Goal: Transaction & Acquisition: Purchase product/service

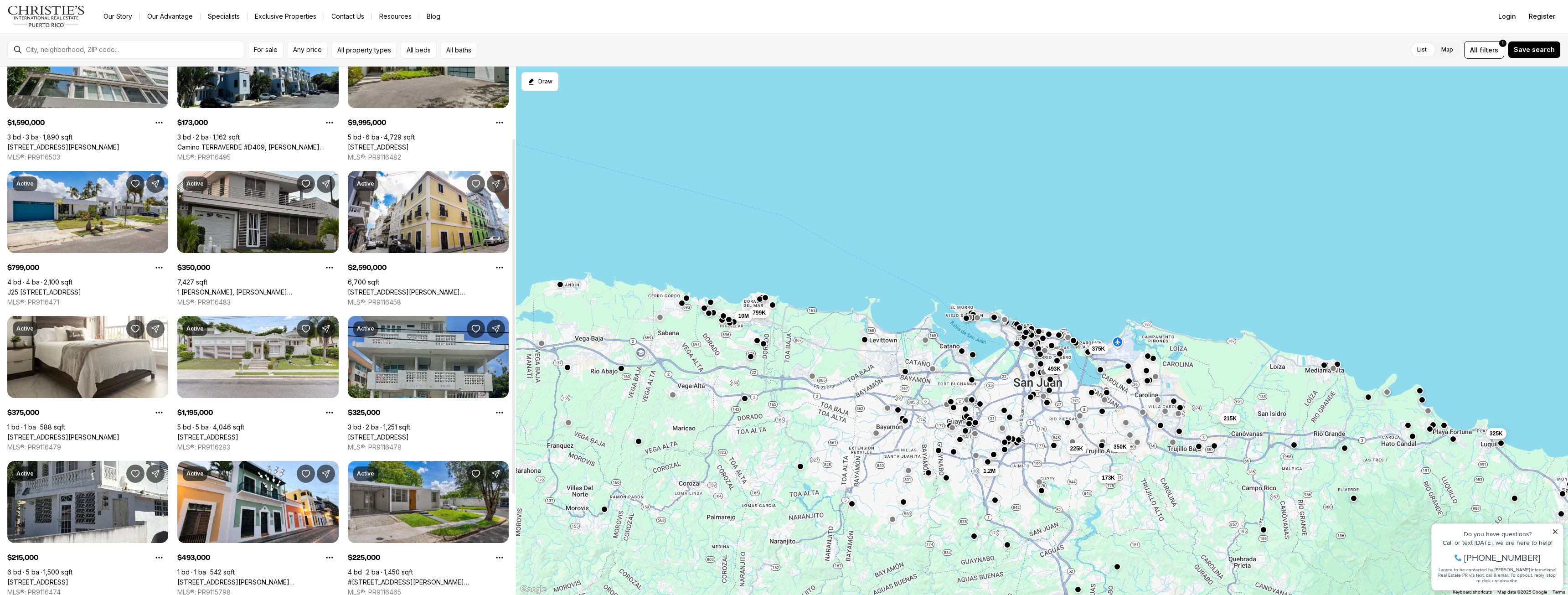
scroll to position [121, 0]
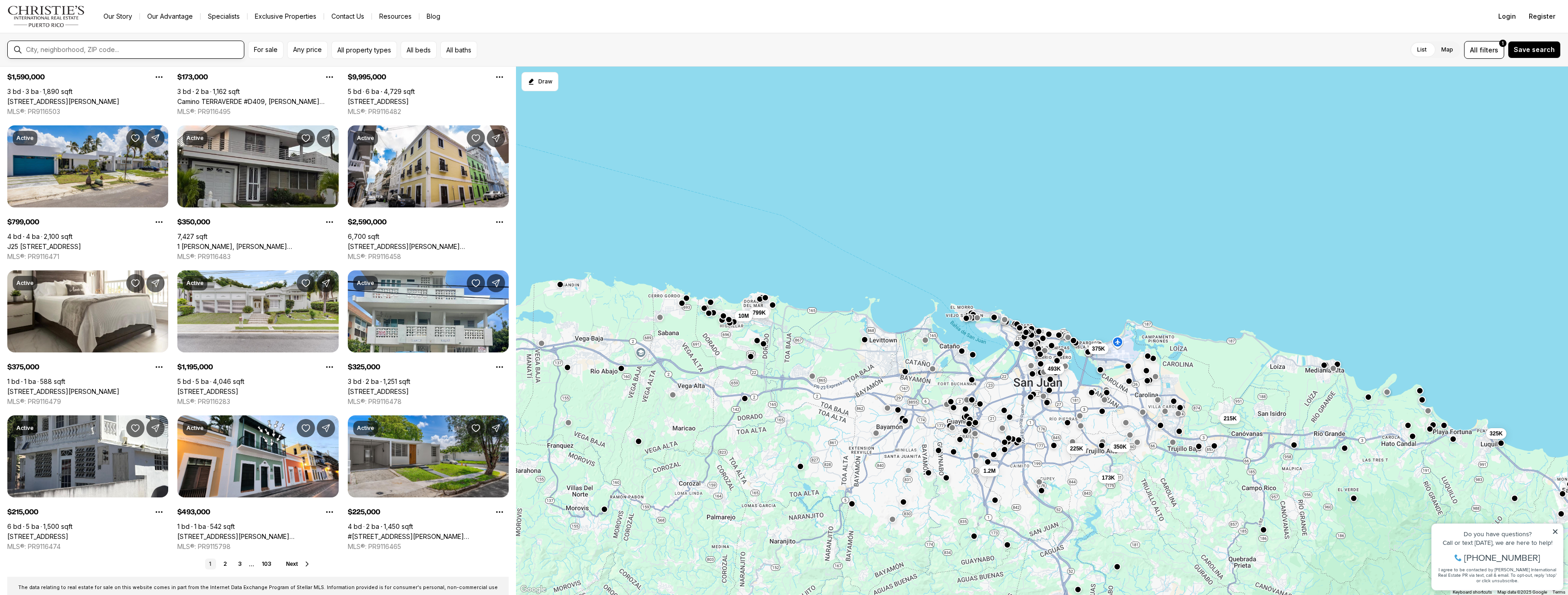
click at [156, 49] on input "text" at bounding box center [133, 50] width 214 height 7
click at [105, 44] on div at bounding box center [133, 50] width 221 height 14
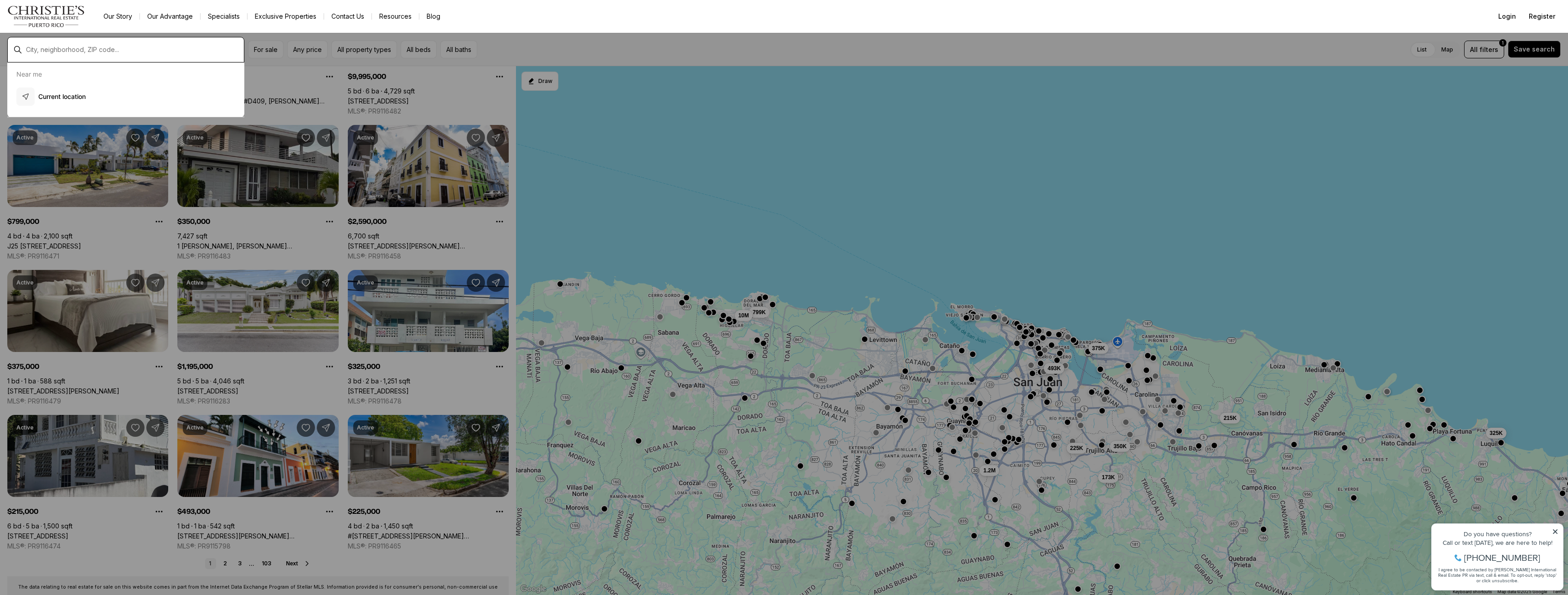
click at [137, 49] on input "text" at bounding box center [133, 50] width 214 height 7
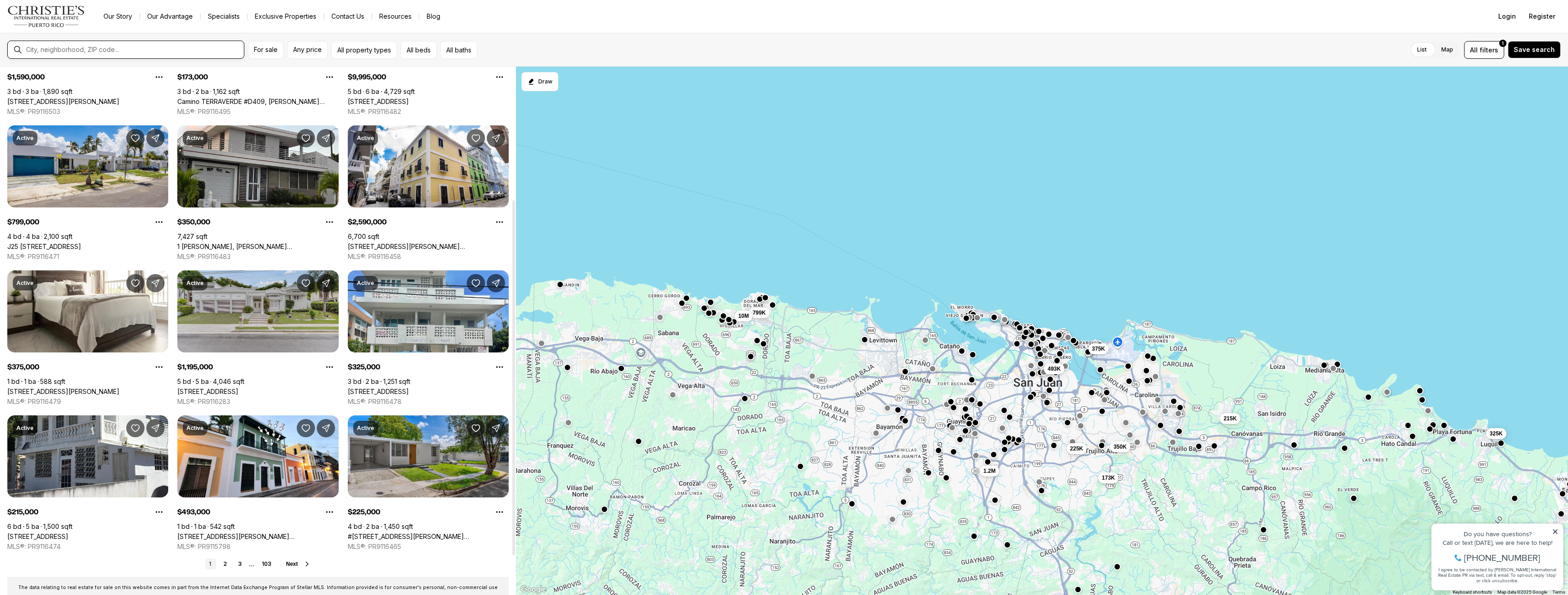
scroll to position [197, 0]
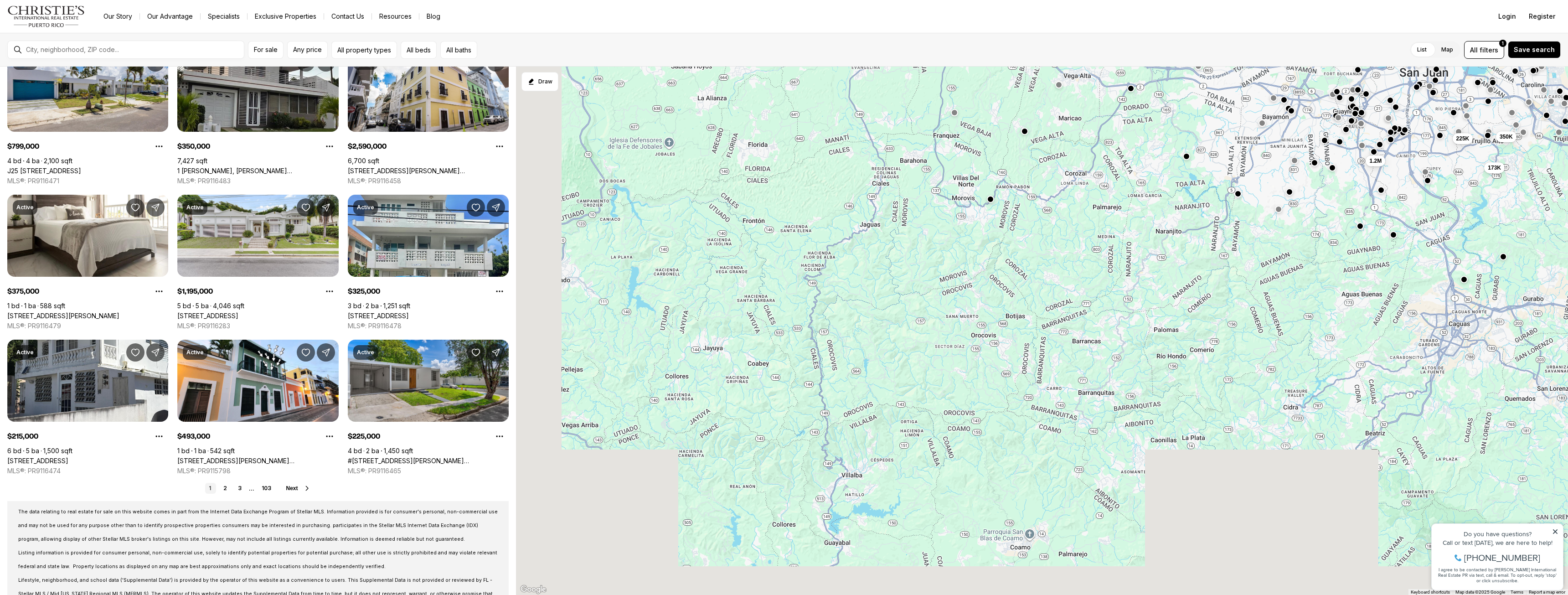
drag, startPoint x: 1070, startPoint y: 153, endPoint x: 1092, endPoint y: 117, distance: 42.2
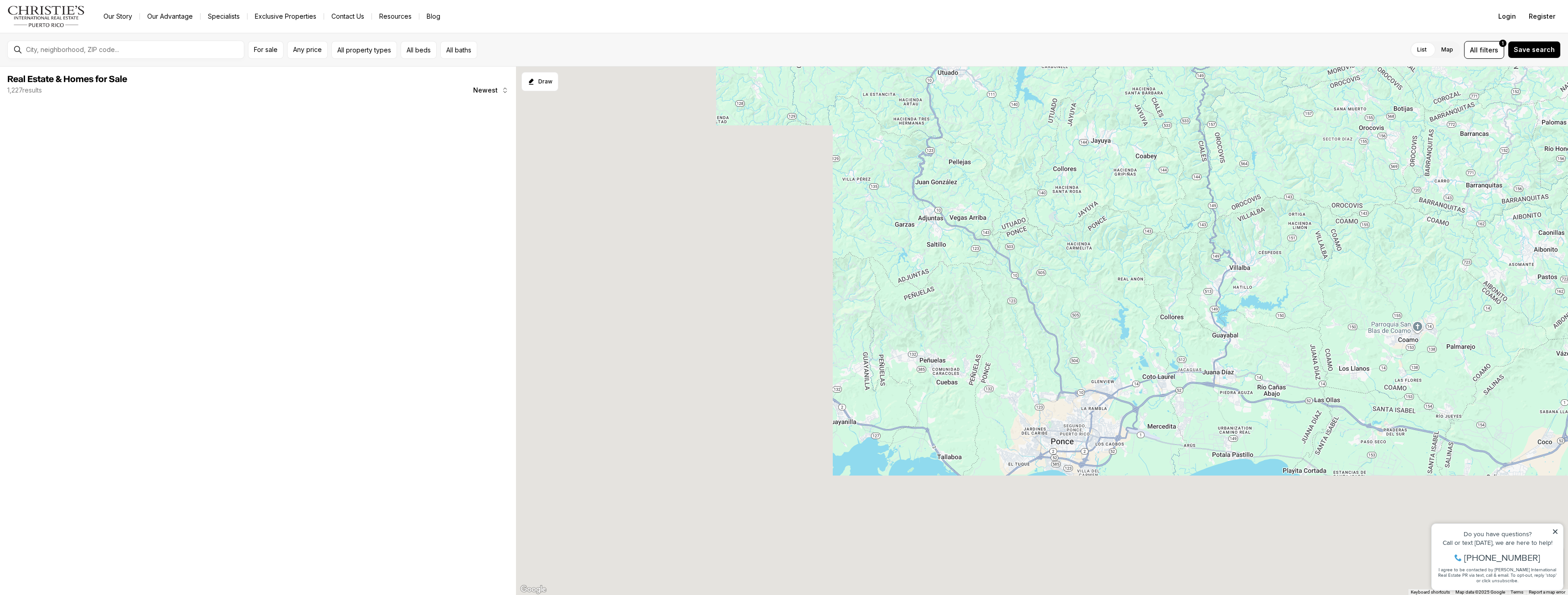
drag, startPoint x: 724, startPoint y: 383, endPoint x: 1185, endPoint y: 160, distance: 512.1
click at [1186, 161] on div "173K 350K 225K 1.2M" at bounding box center [1043, 330] width 1052 height 529
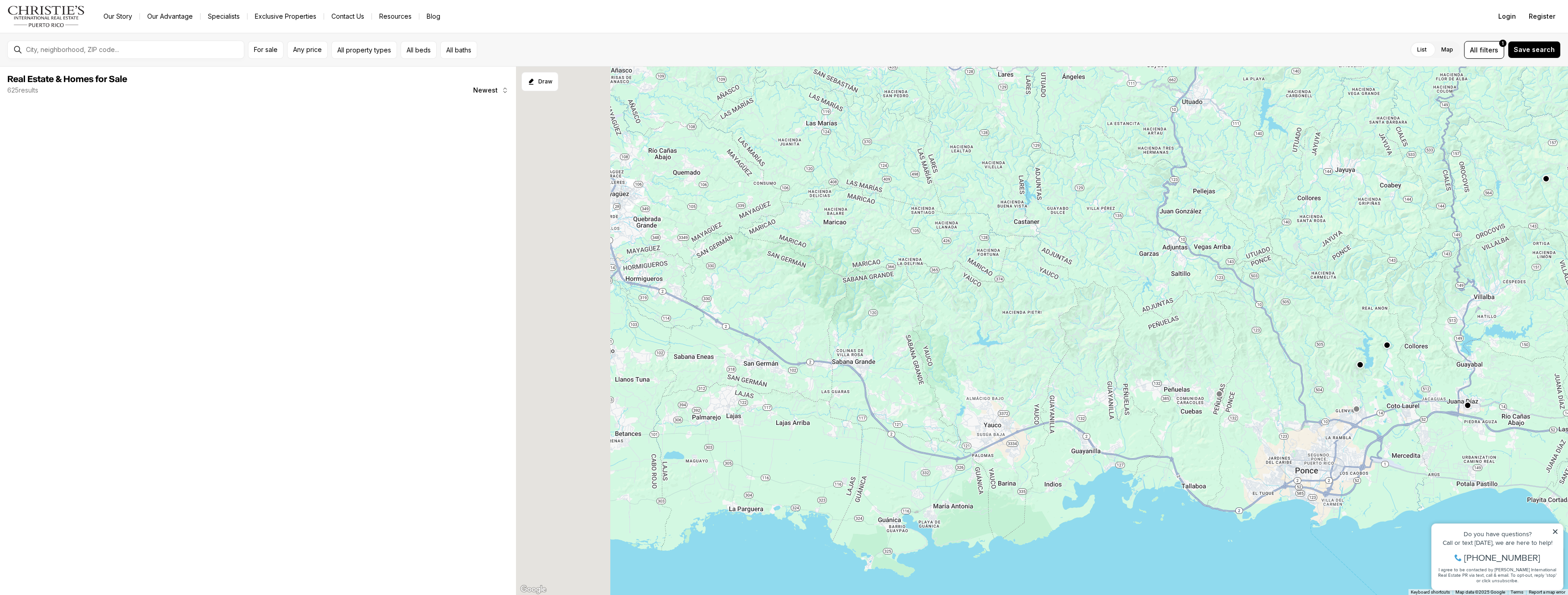
drag, startPoint x: 882, startPoint y: 277, endPoint x: 1463, endPoint y: 347, distance: 585.2
click at [1465, 350] on div at bounding box center [1043, 330] width 1052 height 529
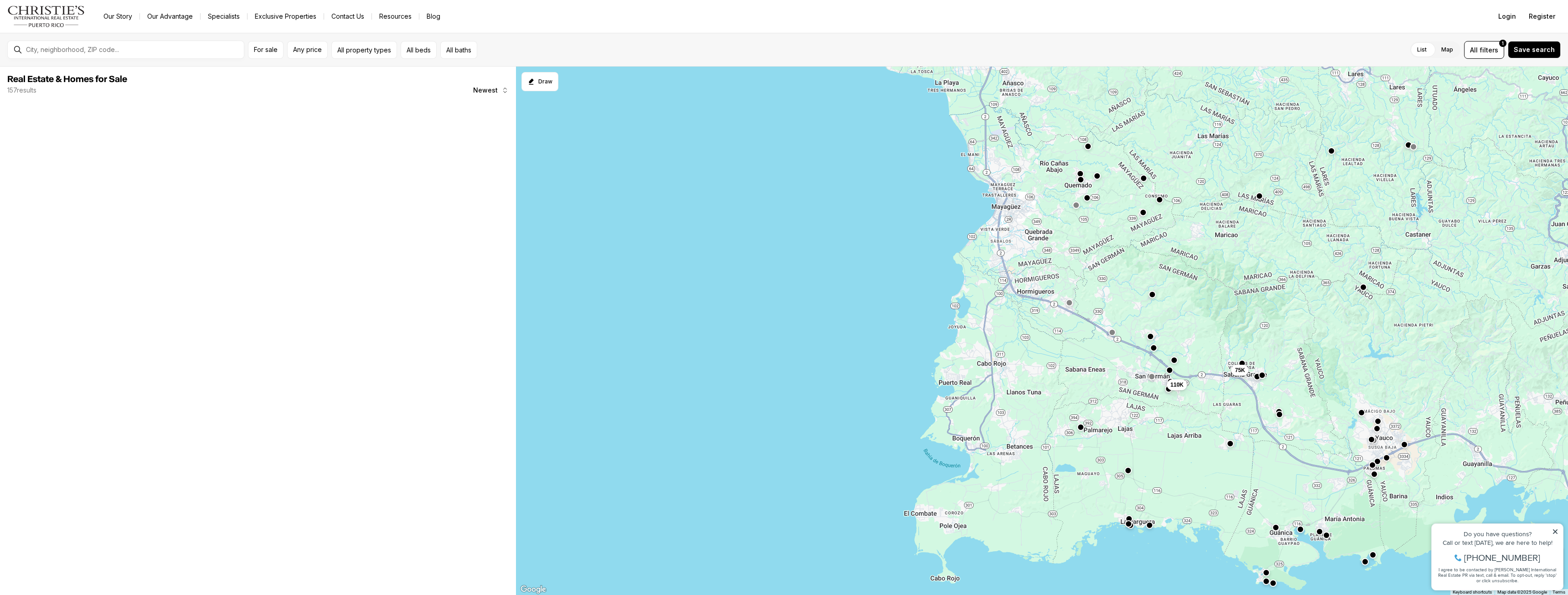
drag, startPoint x: 1290, startPoint y: 344, endPoint x: 1071, endPoint y: 336, distance: 219.1
click at [1075, 337] on div "75K 110K" at bounding box center [1043, 330] width 1052 height 529
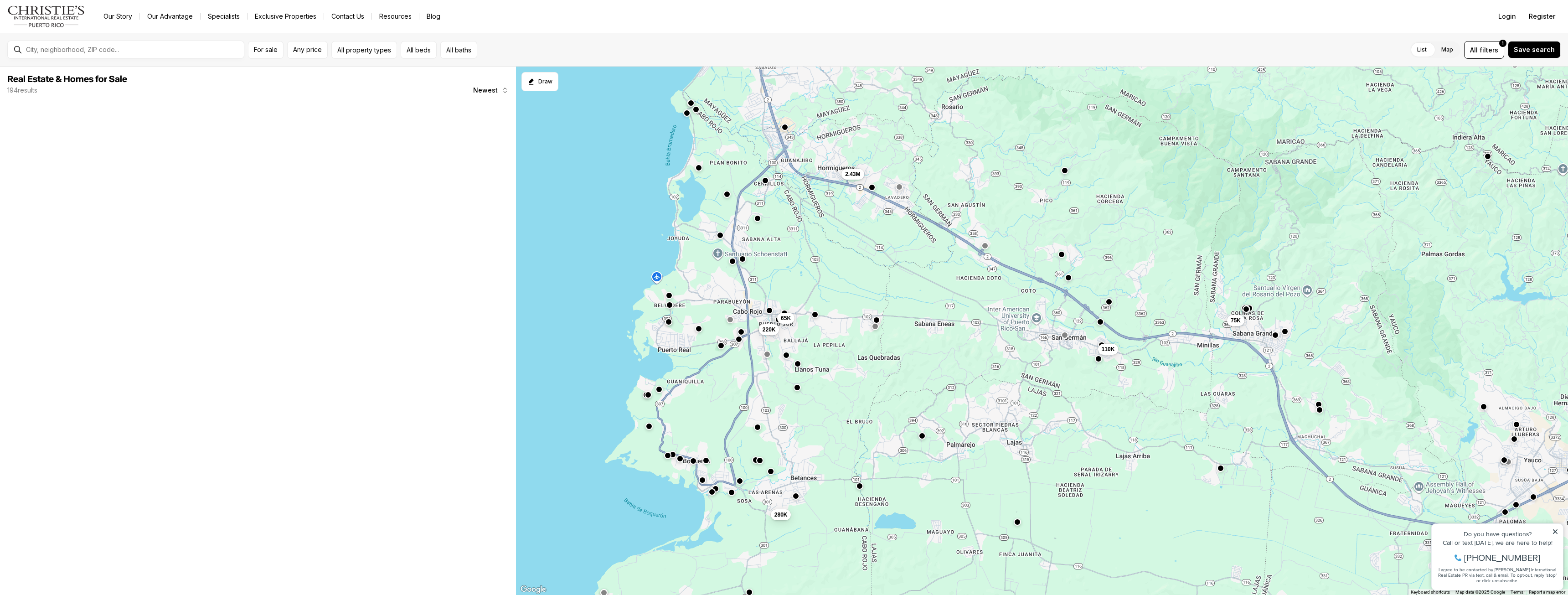
drag, startPoint x: 811, startPoint y: 316, endPoint x: 883, endPoint y: 332, distance: 73.8
click at [883, 332] on div "75K 110K 2.43M 280K 65K 220K" at bounding box center [1043, 330] width 1052 height 529
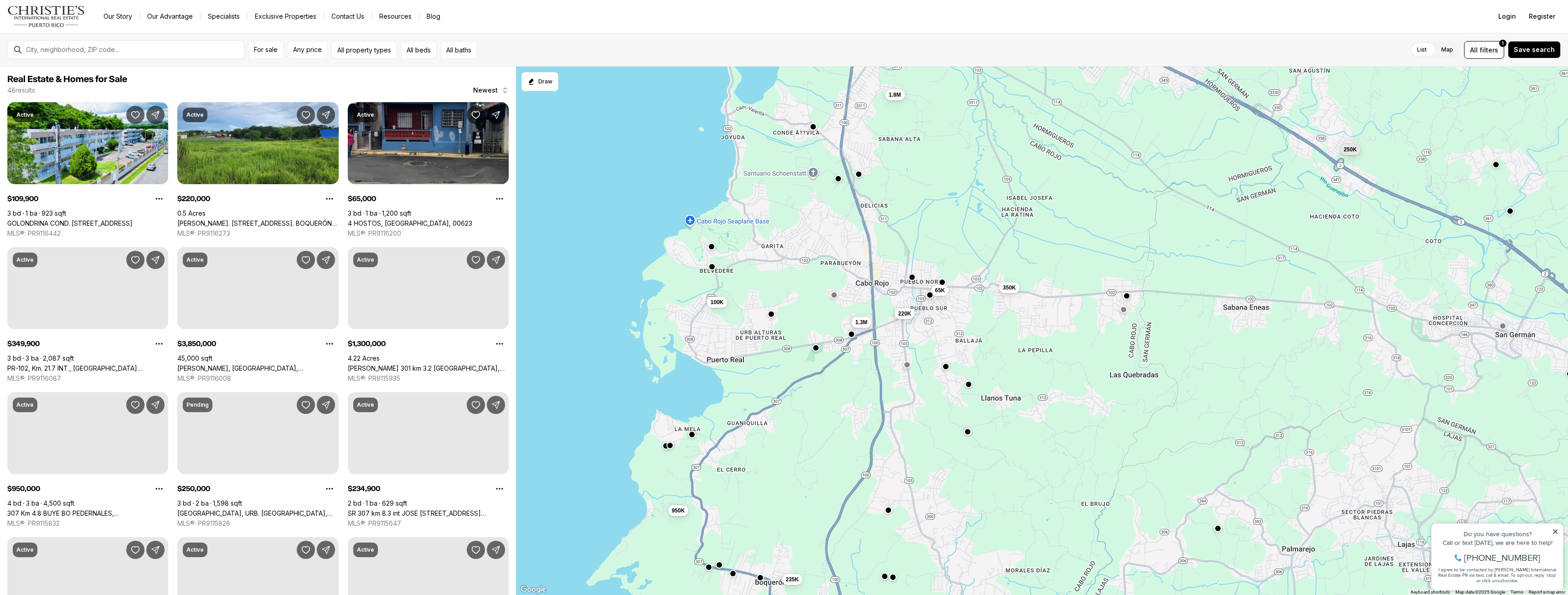
drag, startPoint x: 727, startPoint y: 308, endPoint x: 808, endPoint y: 307, distance: 81.0
click at [808, 307] on div "3.85M 407K 250K 110K 1.3M 235K 950K 1.8M 65K 350K 220K 100K" at bounding box center [1043, 330] width 1052 height 529
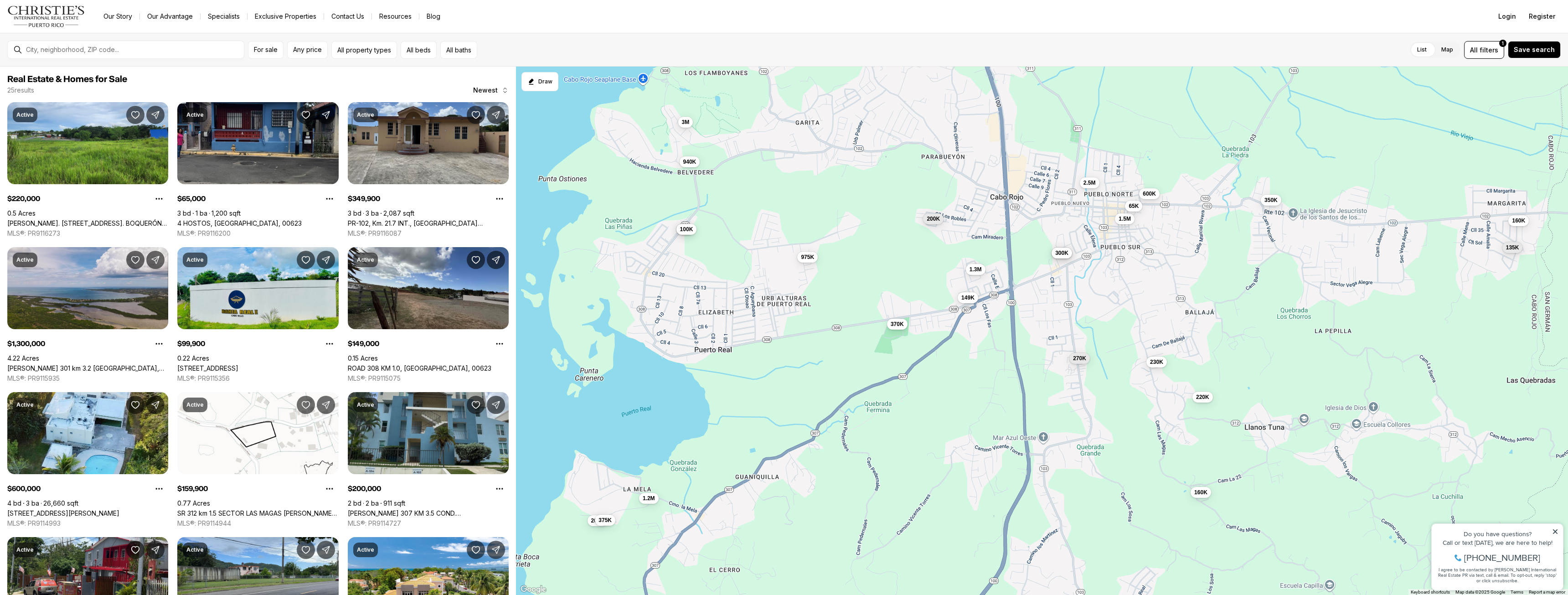
drag, startPoint x: 760, startPoint y: 256, endPoint x: 780, endPoint y: 207, distance: 52.9
click at [780, 207] on div "975K 1.3M 149K 370K 230K 220K 270K 600K 1.5M 65K 200K 95K 220K 100K 300K 350K 1…" at bounding box center [1043, 330] width 1052 height 529
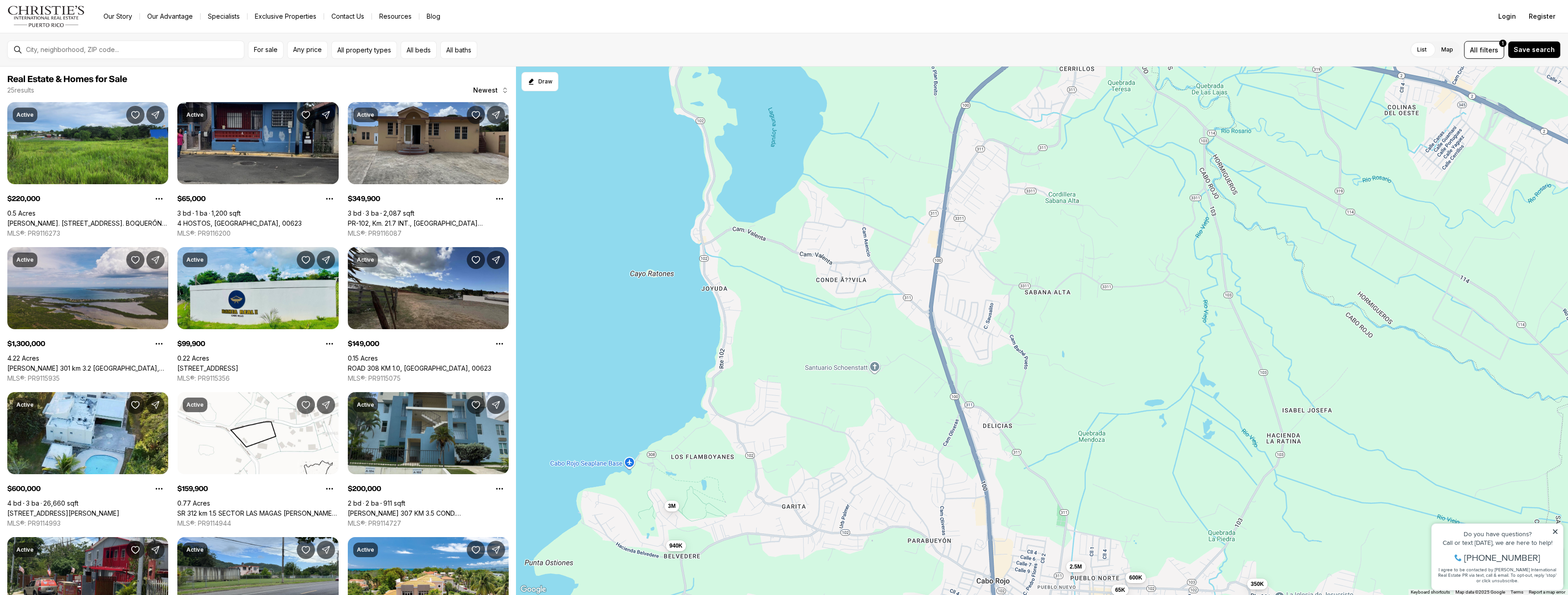
drag, startPoint x: 796, startPoint y: 225, endPoint x: 775, endPoint y: 609, distance: 384.6
click at [775, 594] on html "Go to: Homepage Our Story Our Advantage Specialists Exclusive Properties Contac…" at bounding box center [784, 298] width 1568 height 595
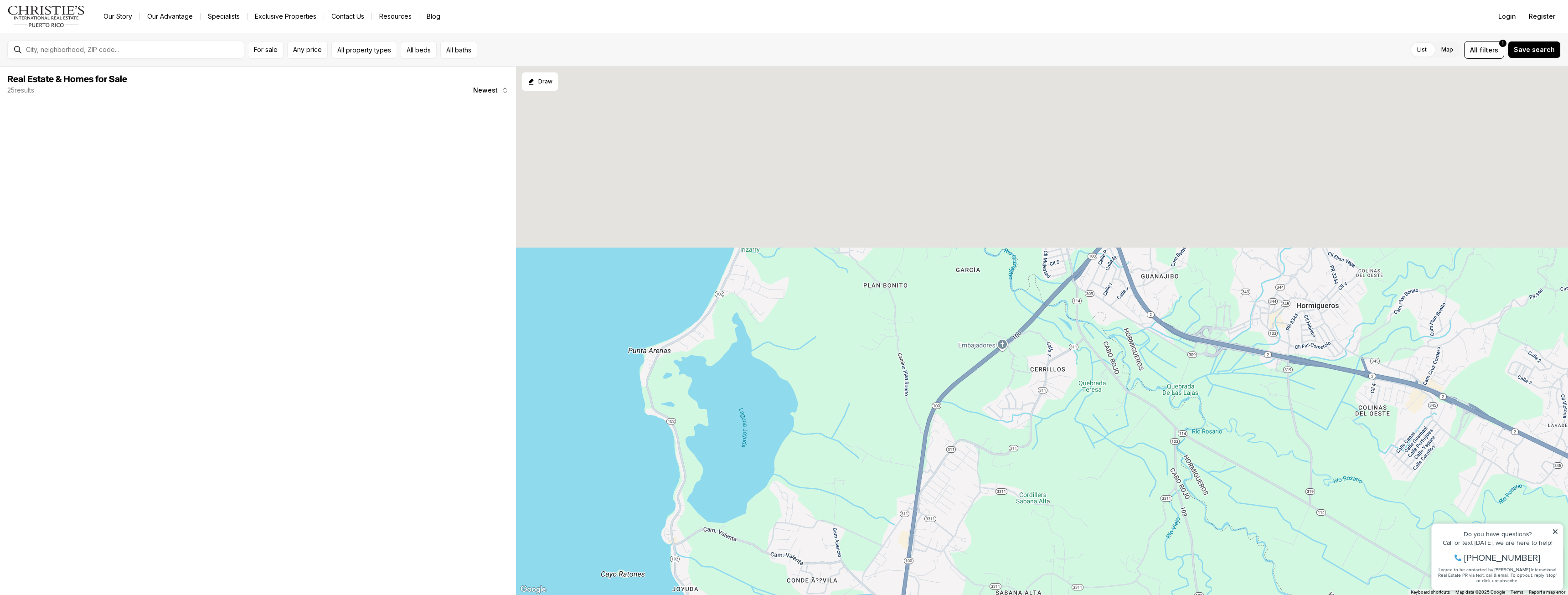
drag, startPoint x: 836, startPoint y: 248, endPoint x: 809, endPoint y: 613, distance: 366.0
click at [809, 594] on html "Go to: Homepage Our Story Our Advantage Specialists Exclusive Properties Contac…" at bounding box center [784, 298] width 1568 height 595
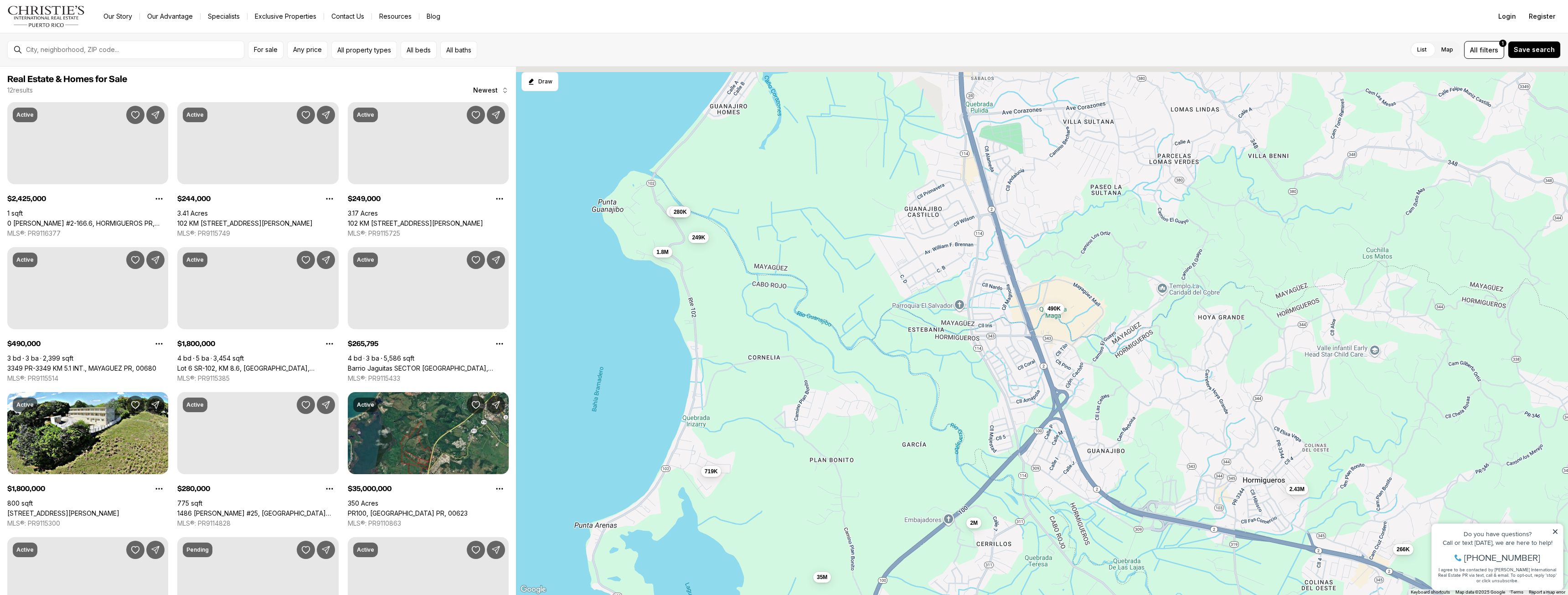
drag, startPoint x: 940, startPoint y: 321, endPoint x: 891, endPoint y: 464, distance: 151.2
click at [890, 467] on div "1.8M 35M 2.43M 244K 249K 490K 1.8M 266K 280K 2M 179K 719K" at bounding box center [1043, 330] width 1052 height 529
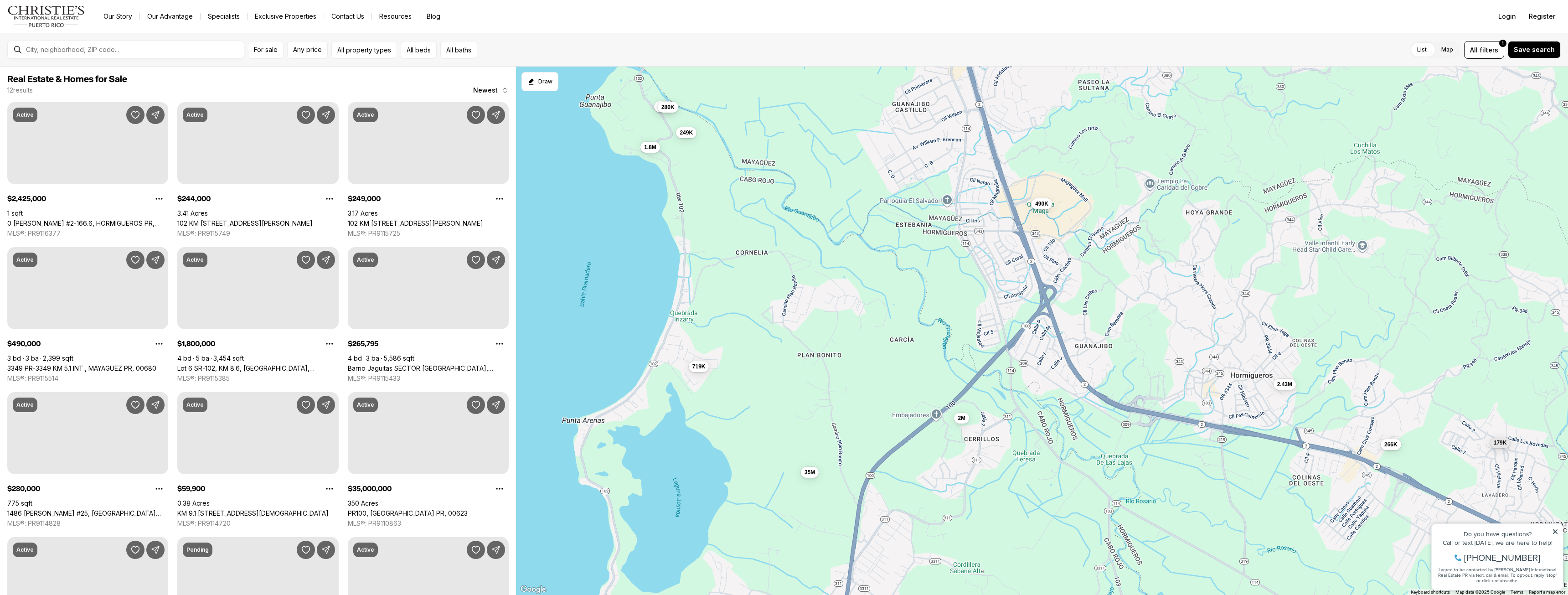
drag, startPoint x: 917, startPoint y: 443, endPoint x: 911, endPoint y: 321, distance: 122.1
click at [911, 321] on div "35M 2.43M 244K 249K 490K 1.8M 266K 280K 2M 179K 719K 60K" at bounding box center [1043, 330] width 1052 height 529
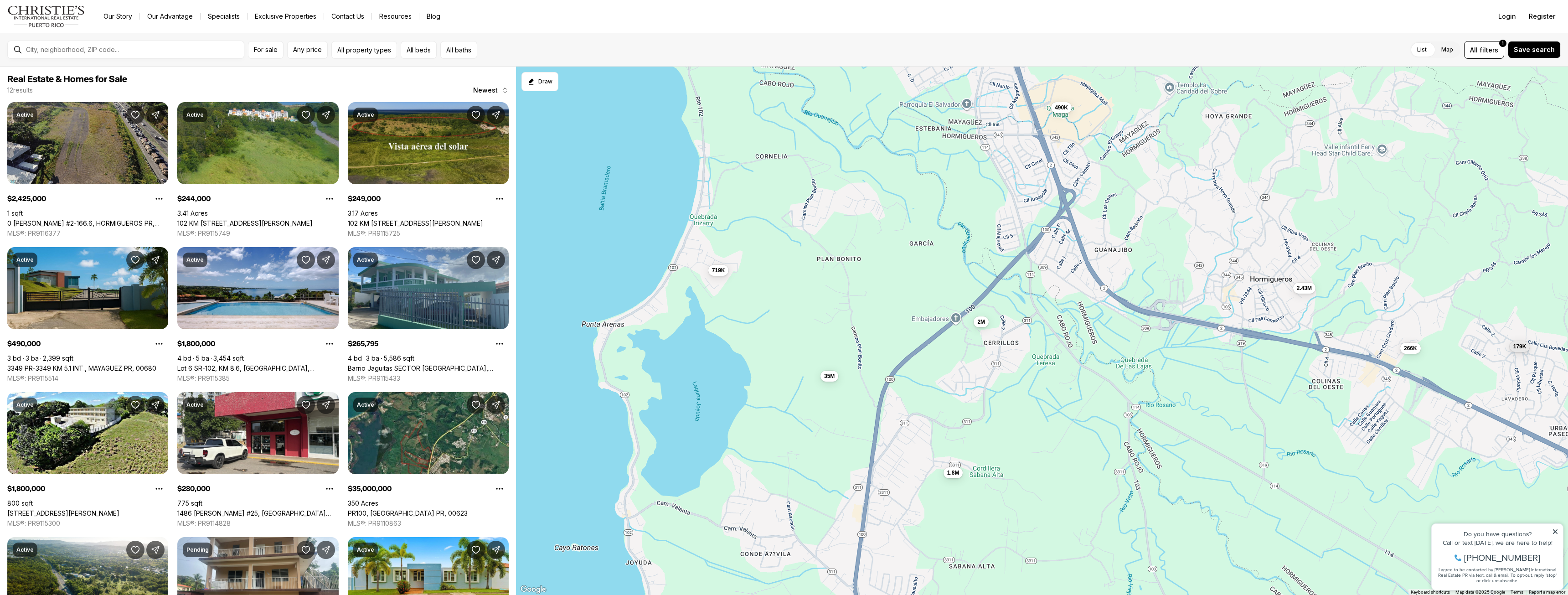
drag, startPoint x: 812, startPoint y: 496, endPoint x: 835, endPoint y: 403, distance: 95.8
click at [835, 403] on div "35M 2.43M 244K 249K 490K 1.8M 266K 280K 2M 179K 719K 1.8M" at bounding box center [1043, 330] width 1052 height 529
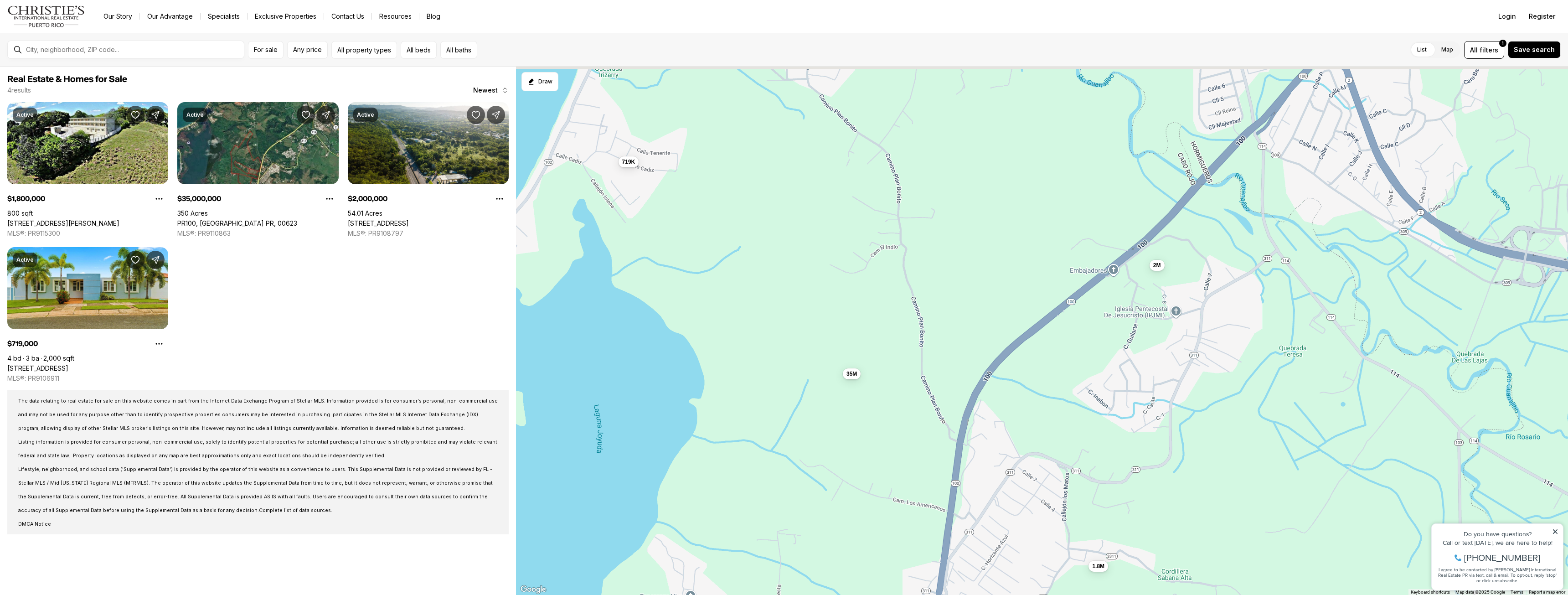
drag, startPoint x: 907, startPoint y: 334, endPoint x: 918, endPoint y: 366, distance: 33.8
click at [918, 366] on div "35M 2M 719K 1.8M" at bounding box center [1043, 330] width 1052 height 529
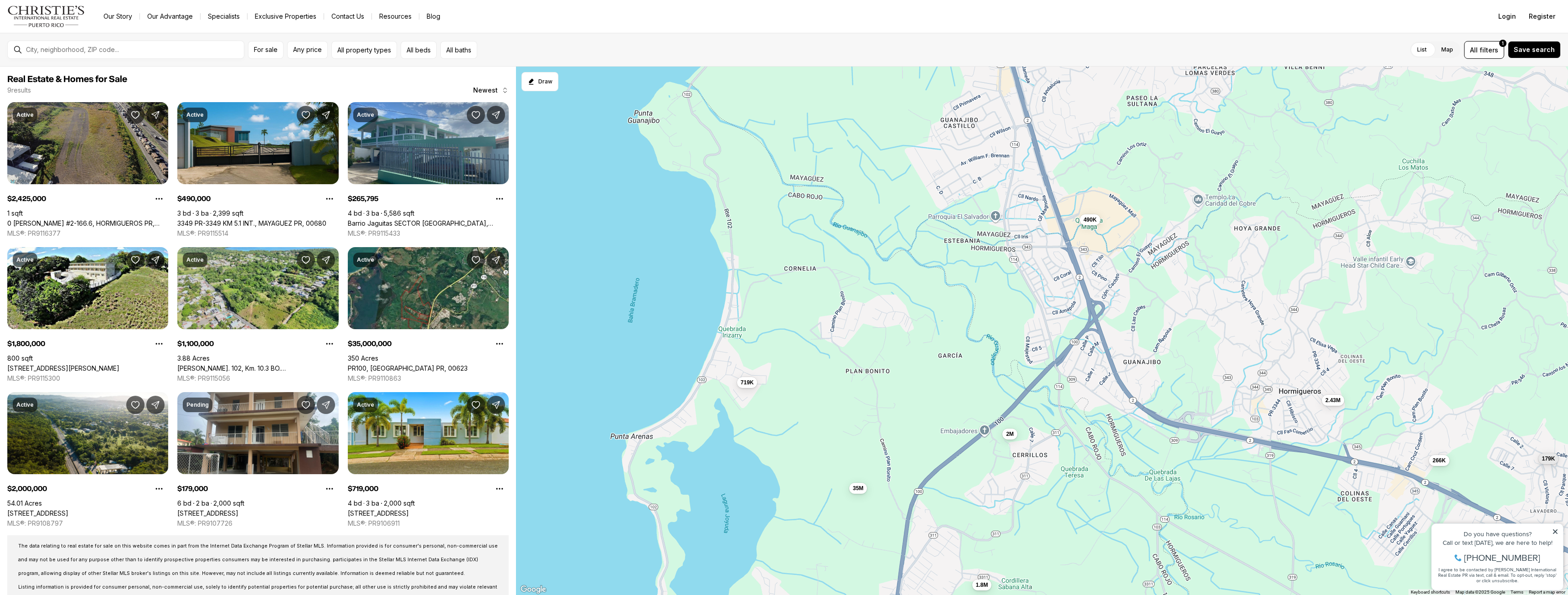
drag, startPoint x: 795, startPoint y: 302, endPoint x: 767, endPoint y: 409, distance: 110.6
click at [767, 409] on div "35M 2M 719K 1.8M 2.43M 490K 266K 1.1M 179K" at bounding box center [1043, 330] width 1052 height 529
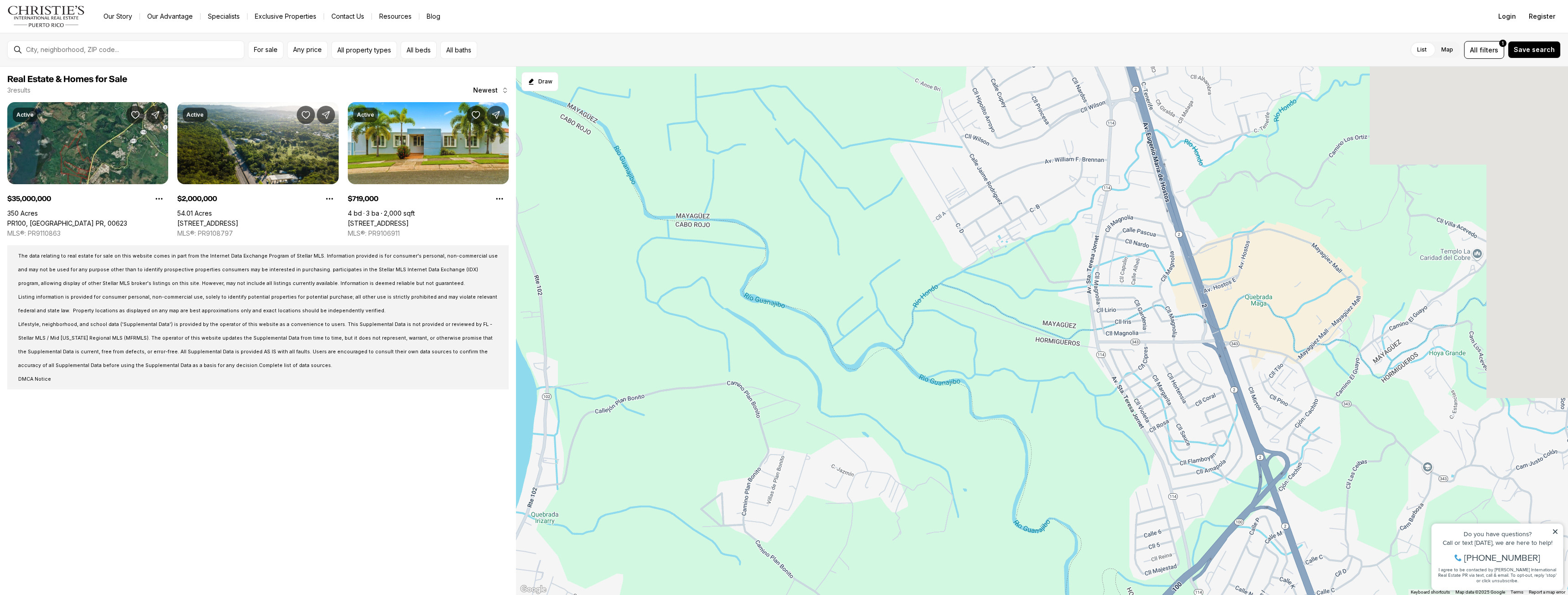
drag, startPoint x: 798, startPoint y: 375, endPoint x: 656, endPoint y: 579, distance: 248.6
click at [656, 579] on div "35M 2M 719K" at bounding box center [1043, 330] width 1052 height 529
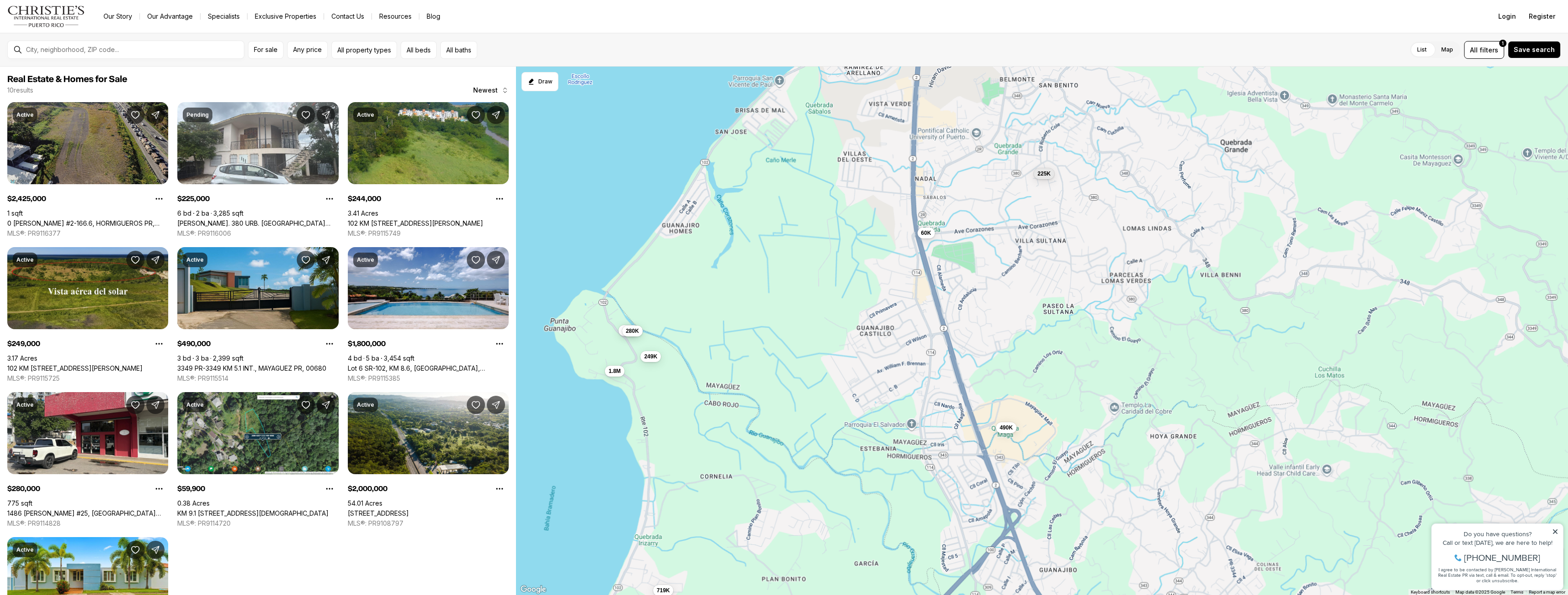
drag, startPoint x: 802, startPoint y: 413, endPoint x: 787, endPoint y: 471, distance: 59.9
click at [787, 471] on div "249K 490K 2.43M 225K 244K 1.8M 280K 60K 2M 719K" at bounding box center [1043, 330] width 1052 height 529
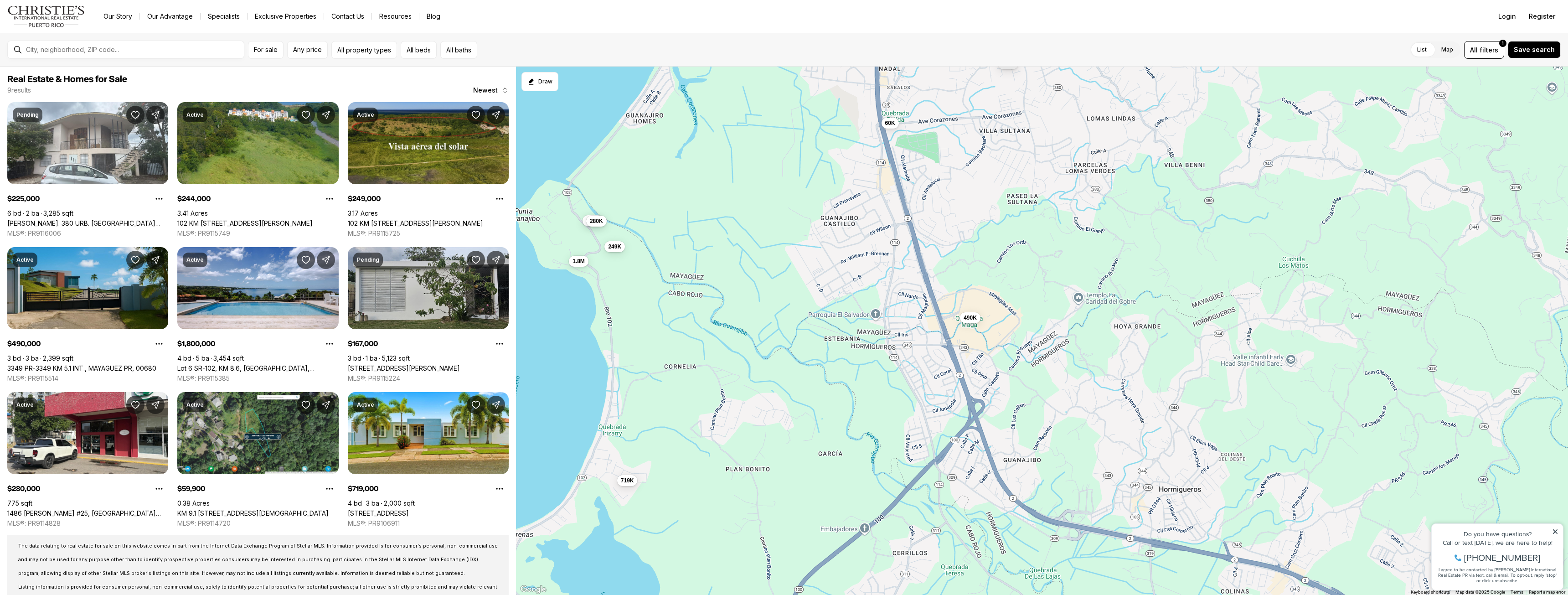
drag, startPoint x: 790, startPoint y: 410, endPoint x: 748, endPoint y: 294, distance: 123.4
click at [755, 296] on div "249K 490K 225K 244K 1.8M 280K 60K 719K 167K" at bounding box center [1043, 330] width 1052 height 529
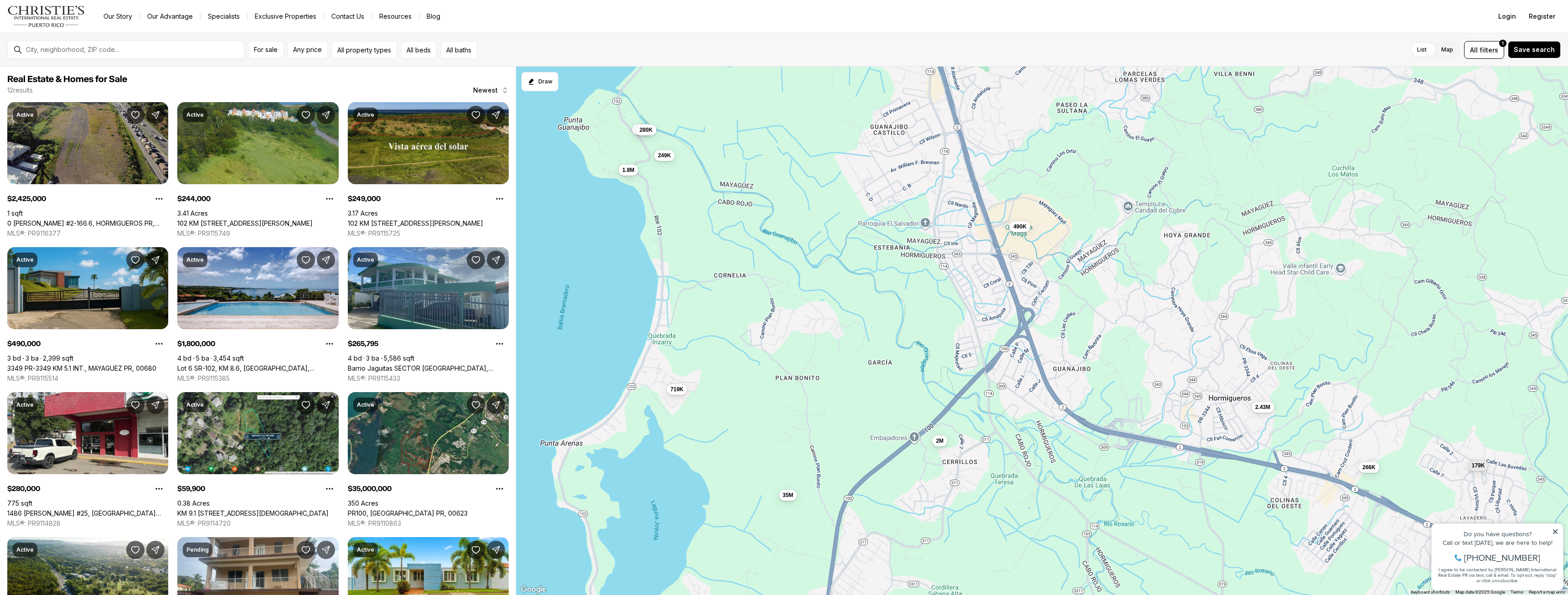
drag, startPoint x: 814, startPoint y: 415, endPoint x: 860, endPoint y: 328, distance: 98.4
click at [860, 328] on div "249K 490K 244K 1.8M 280K 60K 719K 2.43M 266K 35M 2M 179K" at bounding box center [1043, 330] width 1052 height 529
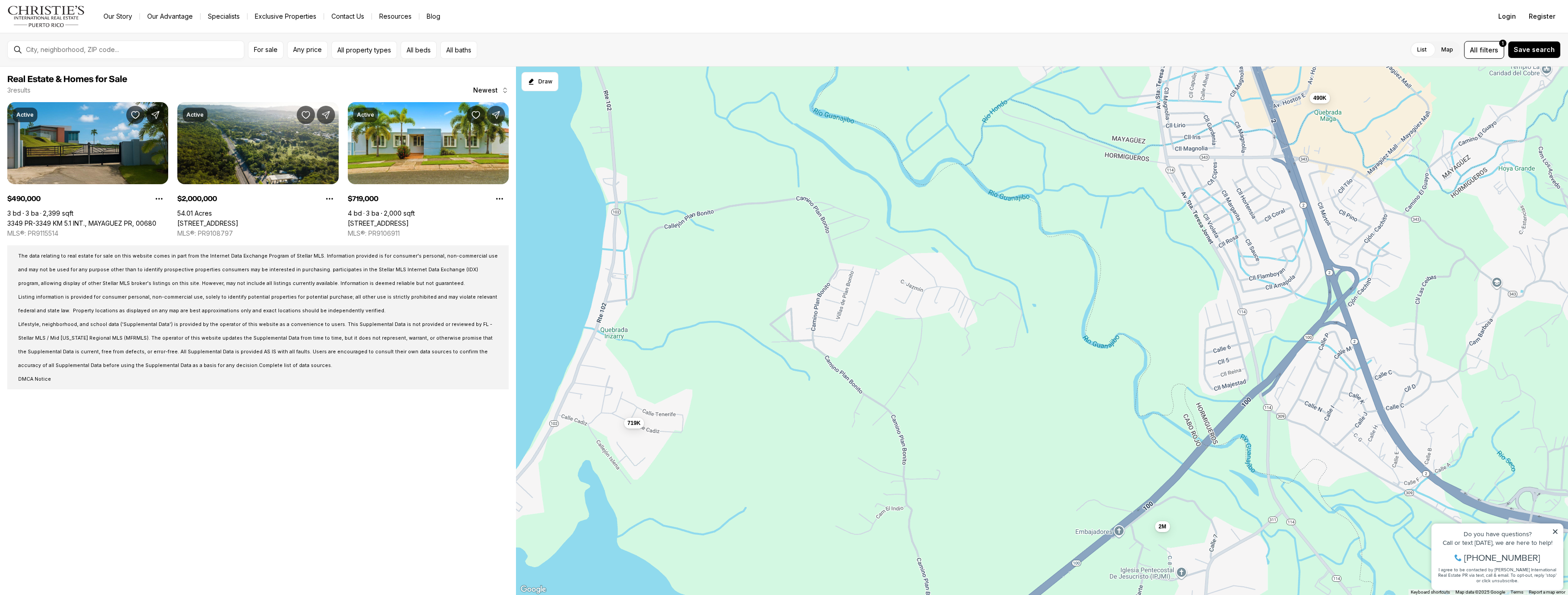
drag, startPoint x: 823, startPoint y: 321, endPoint x: 869, endPoint y: 329, distance: 46.7
click at [869, 329] on div "490K 719K 2M" at bounding box center [1043, 330] width 1052 height 529
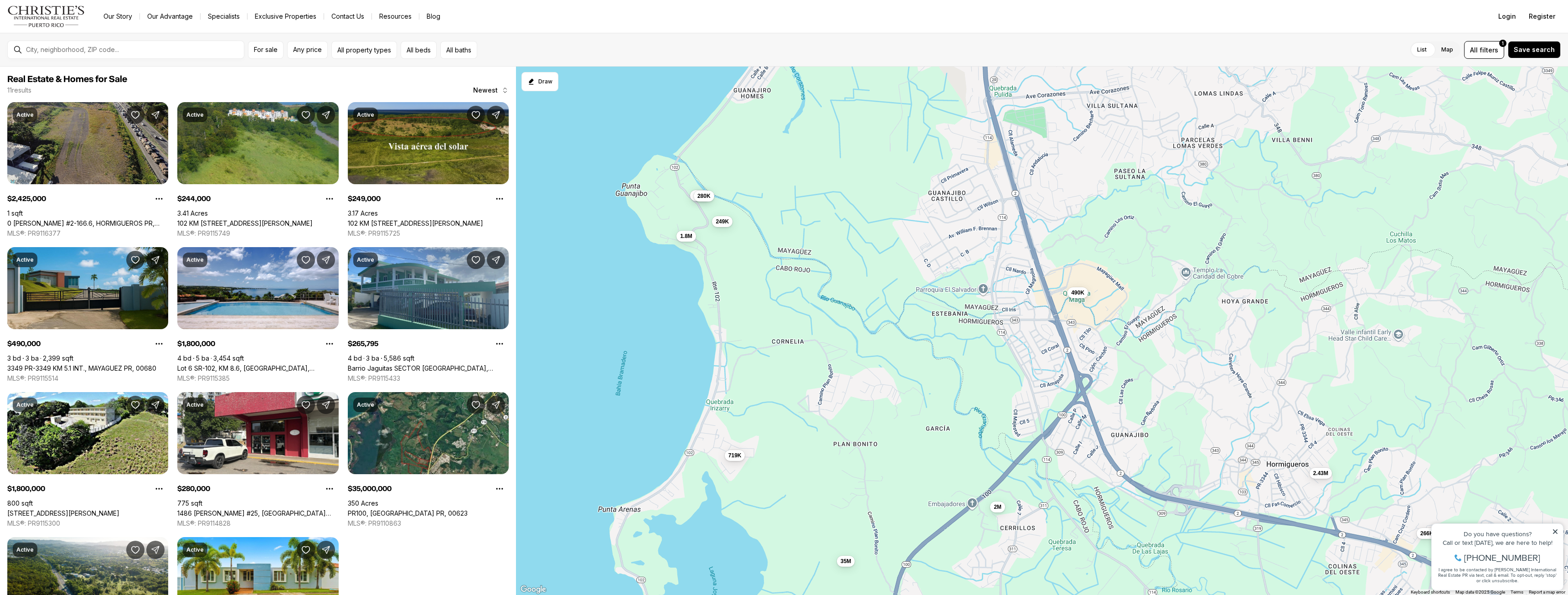
drag, startPoint x: 935, startPoint y: 273, endPoint x: 856, endPoint y: 369, distance: 124.3
click at [856, 369] on div "490K 2M 719K 2.43M 244K 249K 1.8M 266K 1.8M 280K 35M" at bounding box center [1043, 330] width 1052 height 529
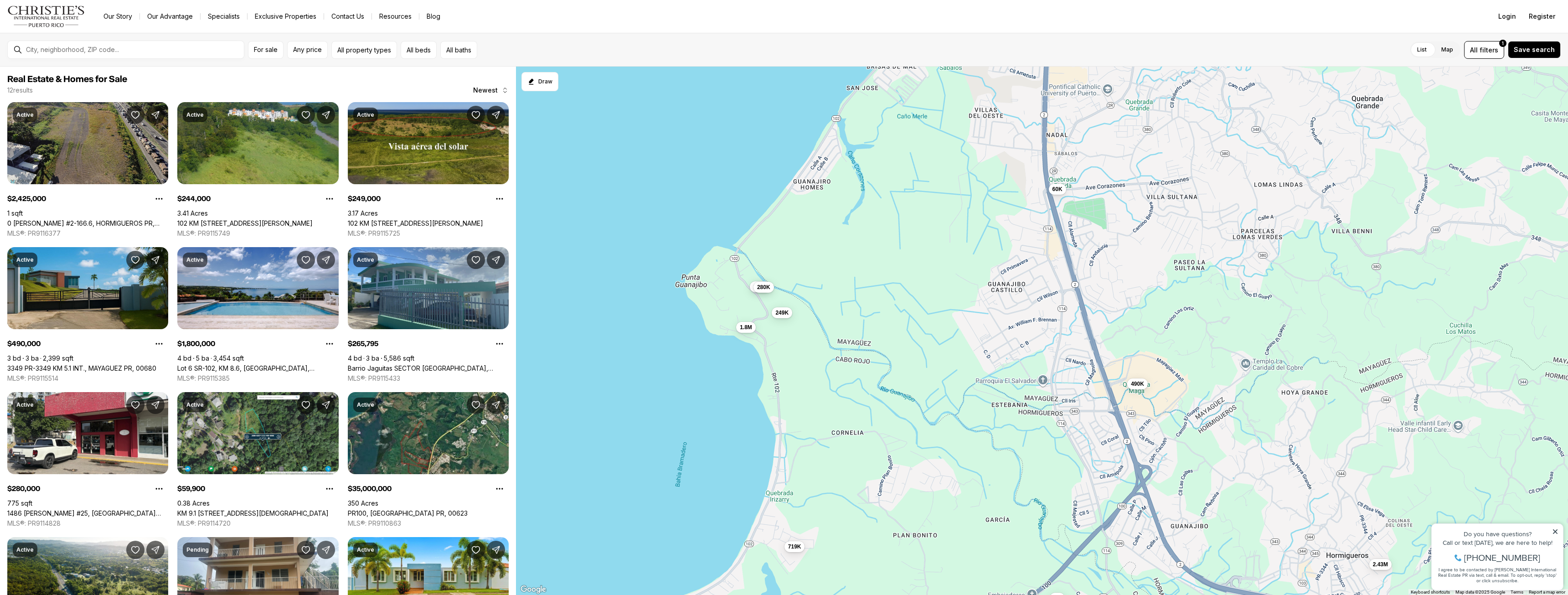
drag, startPoint x: 783, startPoint y: 257, endPoint x: 843, endPoint y: 351, distance: 111.5
click at [843, 351] on div "490K 2M 719K 2.43M 244K 249K 1.8M 266K 280K 35M 60K 179K" at bounding box center [1043, 330] width 1052 height 529
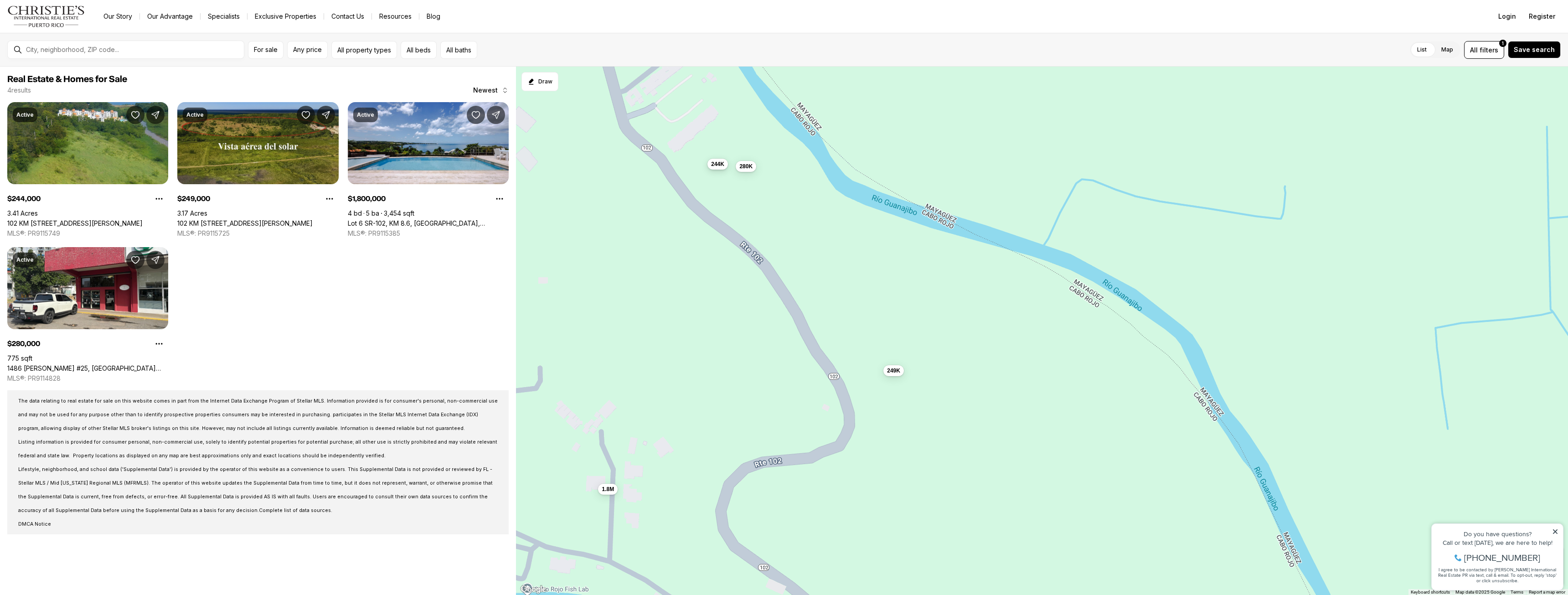
click at [718, 166] on span "244K" at bounding box center [718, 164] width 13 height 7
